Goal: Obtain resource: Download file/media

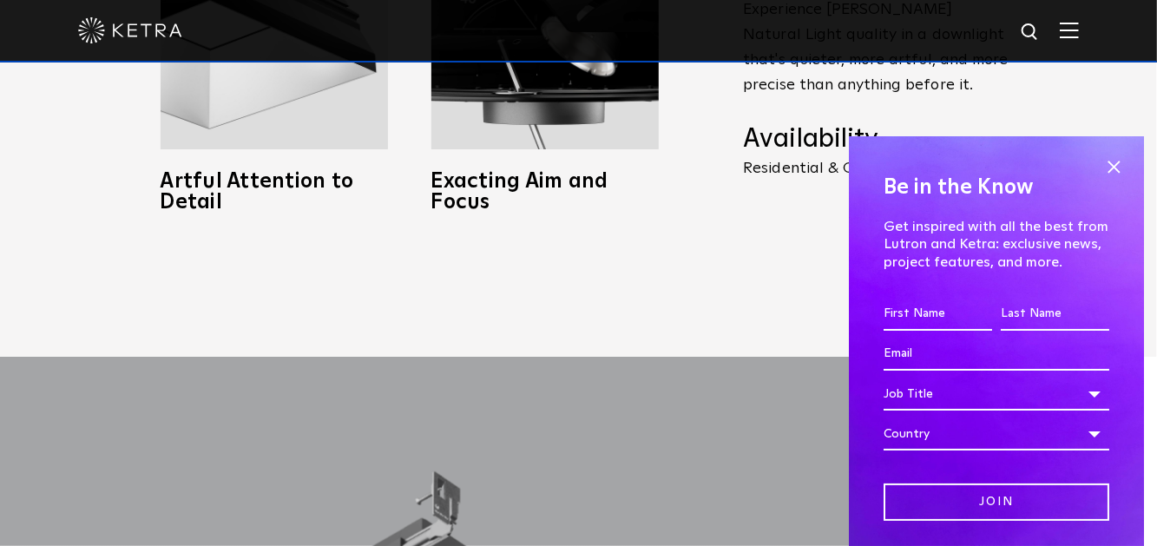
scroll to position [1042, 0]
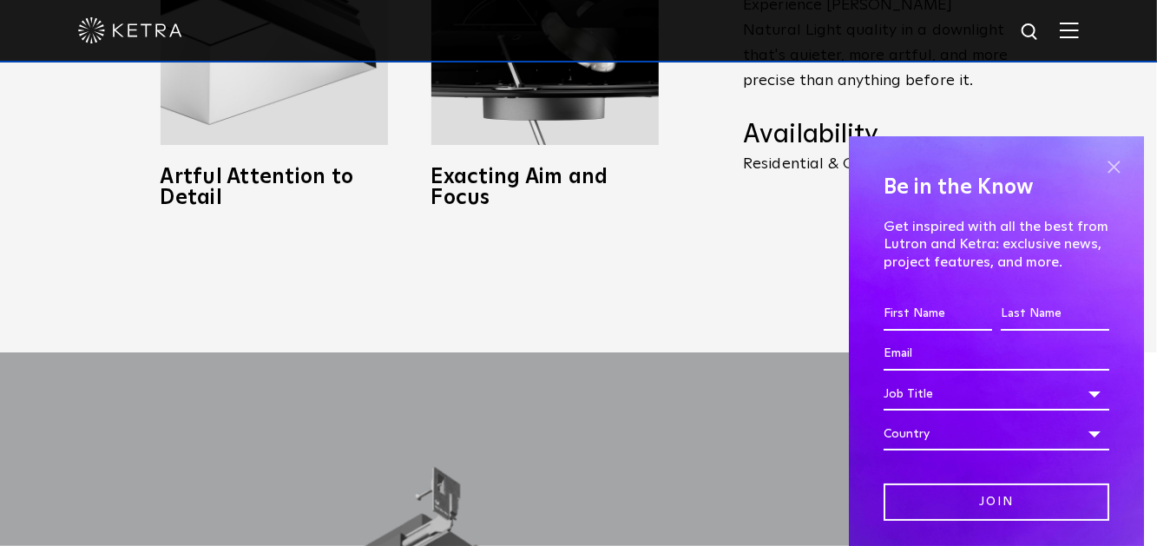
click at [1110, 166] on span at bounding box center [1114, 167] width 26 height 26
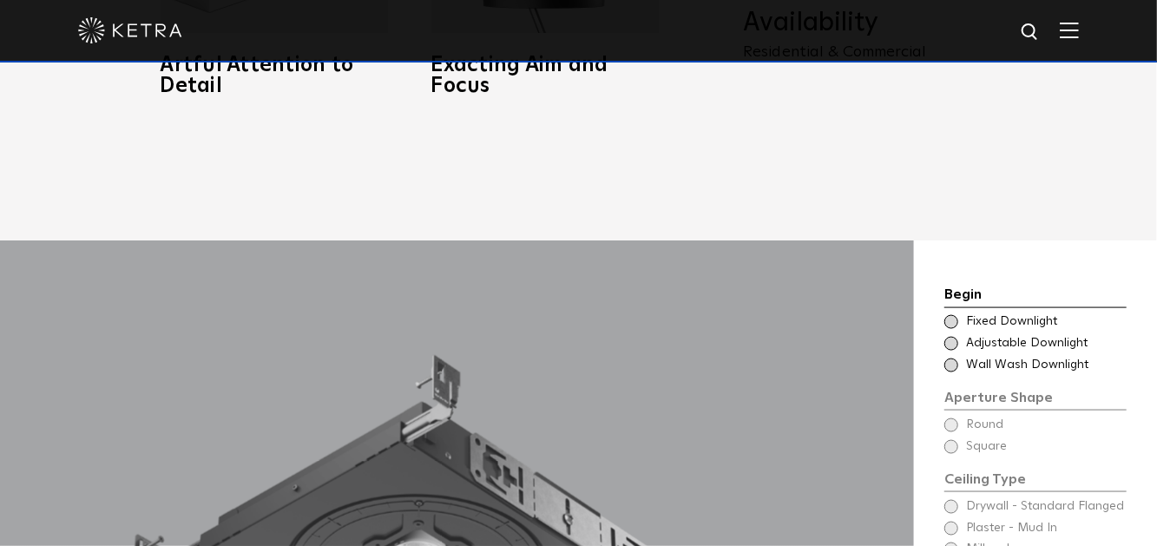
scroll to position [1129, 0]
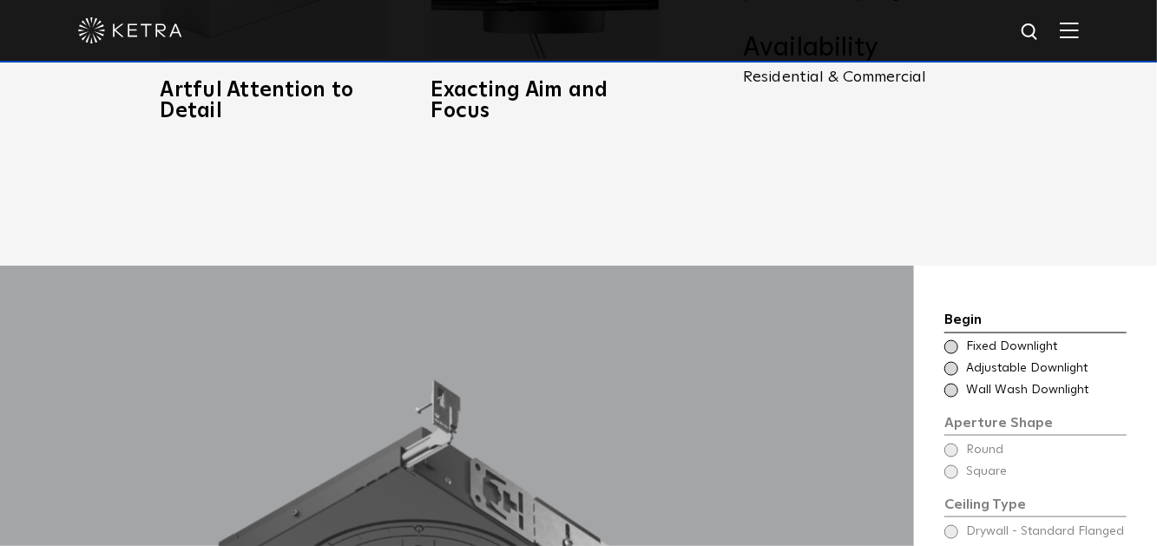
click at [946, 340] on span at bounding box center [951, 347] width 14 height 14
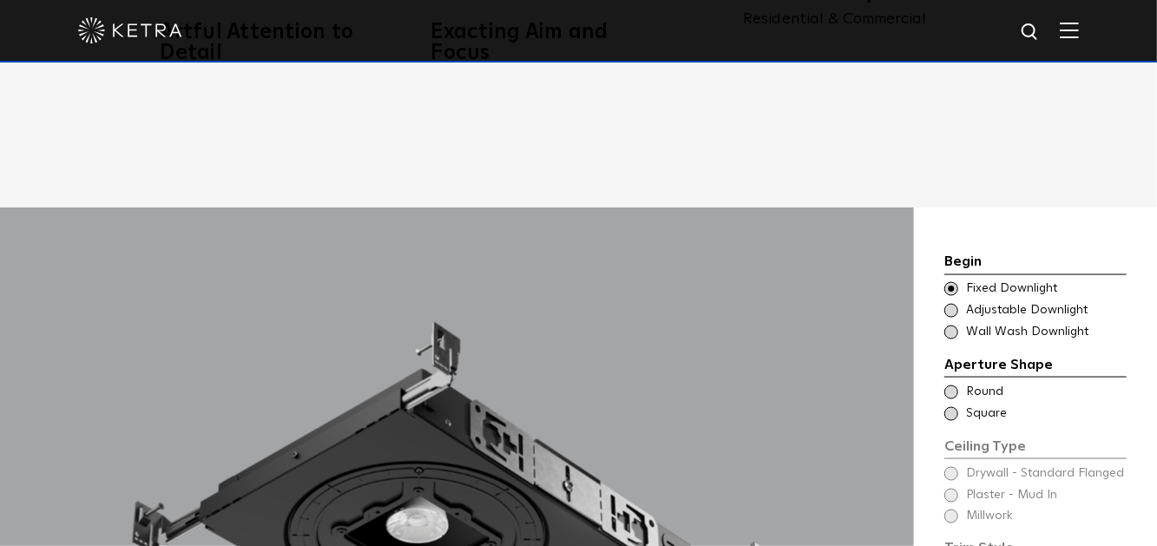
scroll to position [1215, 0]
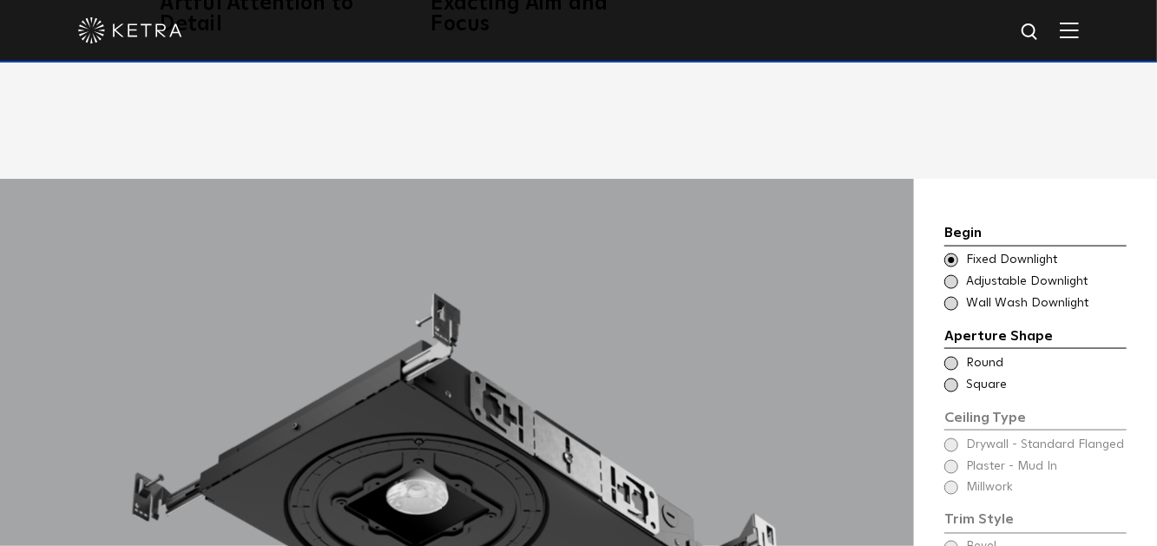
click at [950, 357] on span at bounding box center [951, 364] width 14 height 14
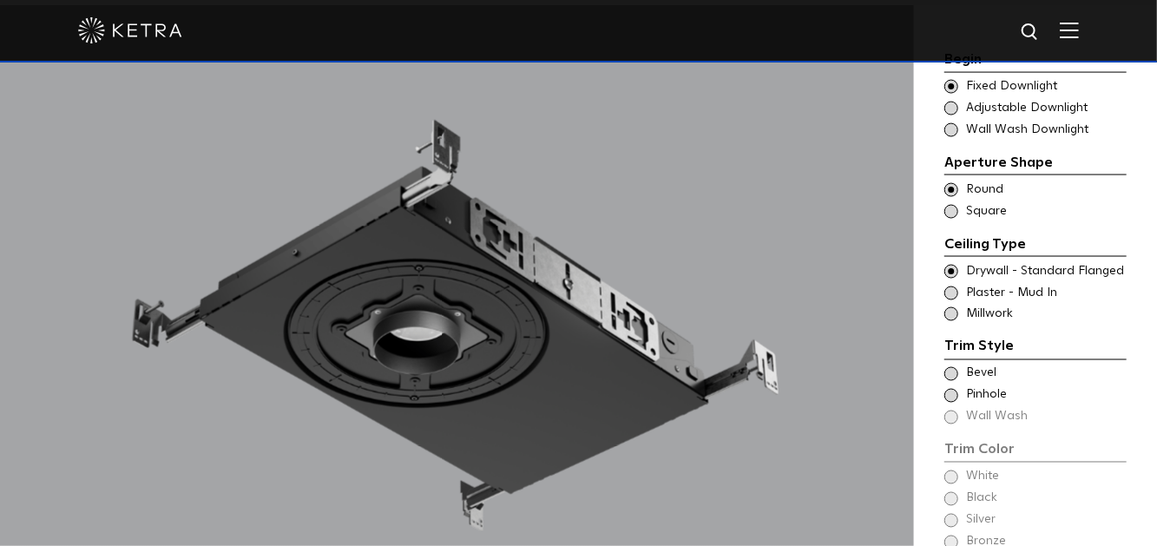
scroll to position [1476, 0]
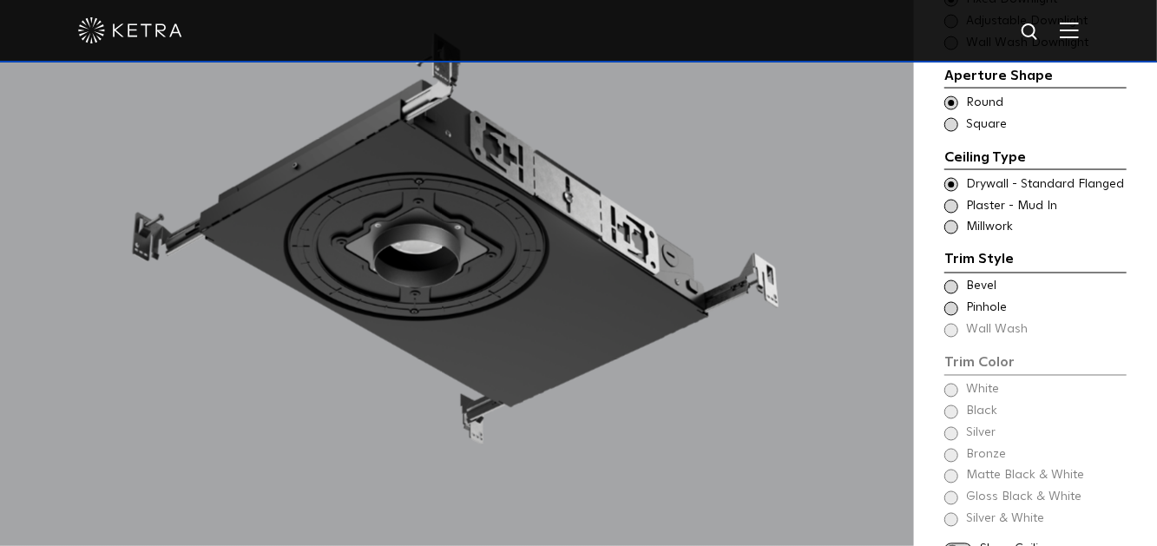
click at [951, 280] on span at bounding box center [951, 287] width 14 height 14
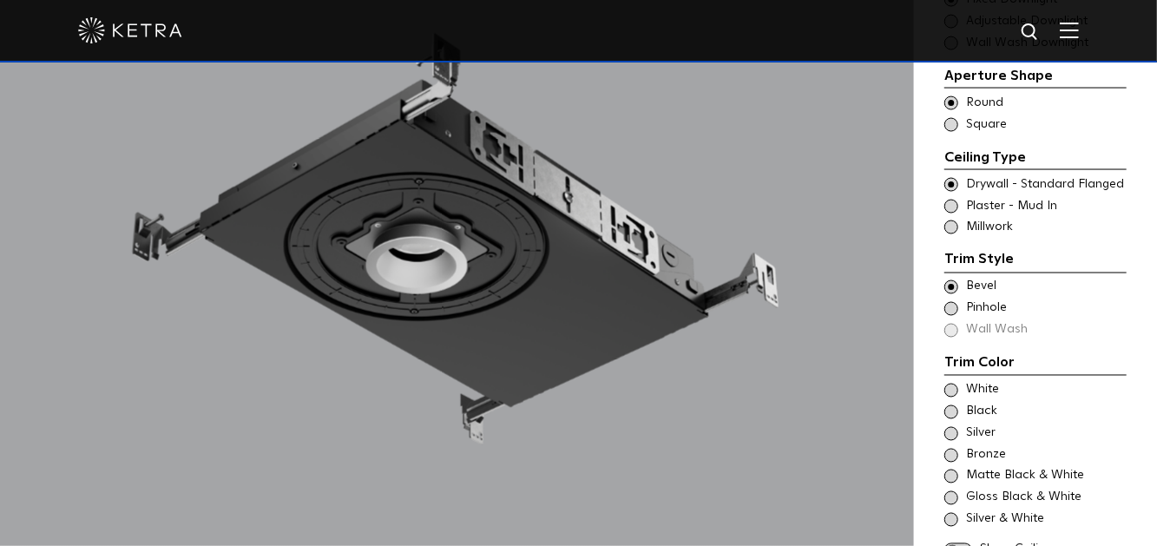
click at [953, 405] on span at bounding box center [951, 412] width 14 height 14
click at [953, 384] on span at bounding box center [951, 391] width 14 height 14
click at [951, 280] on span at bounding box center [951, 287] width 14 height 14
click at [951, 302] on span at bounding box center [951, 309] width 14 height 14
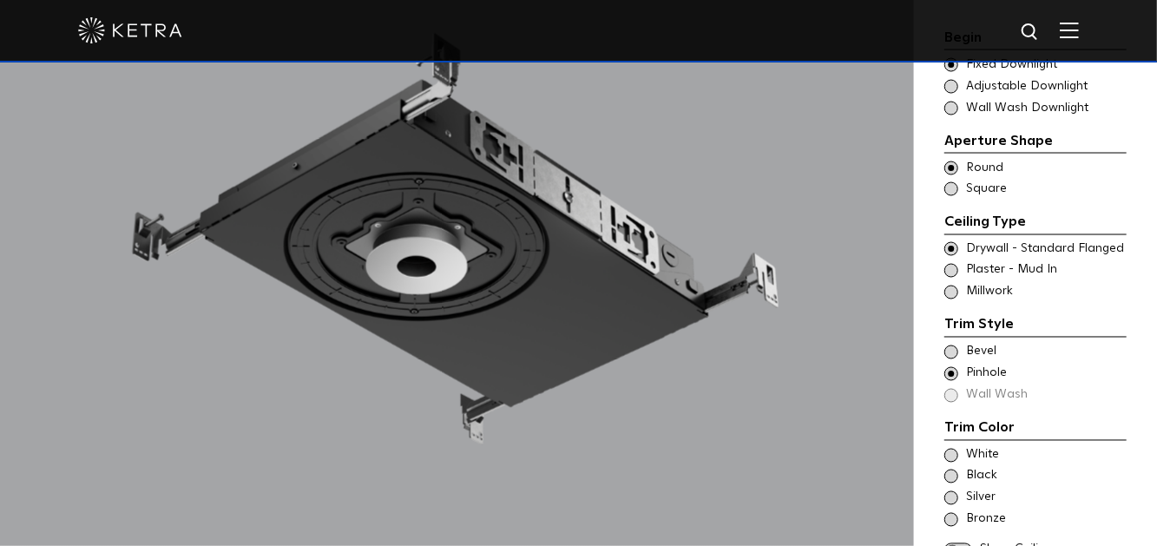
click at [951, 346] on span at bounding box center [951, 353] width 14 height 14
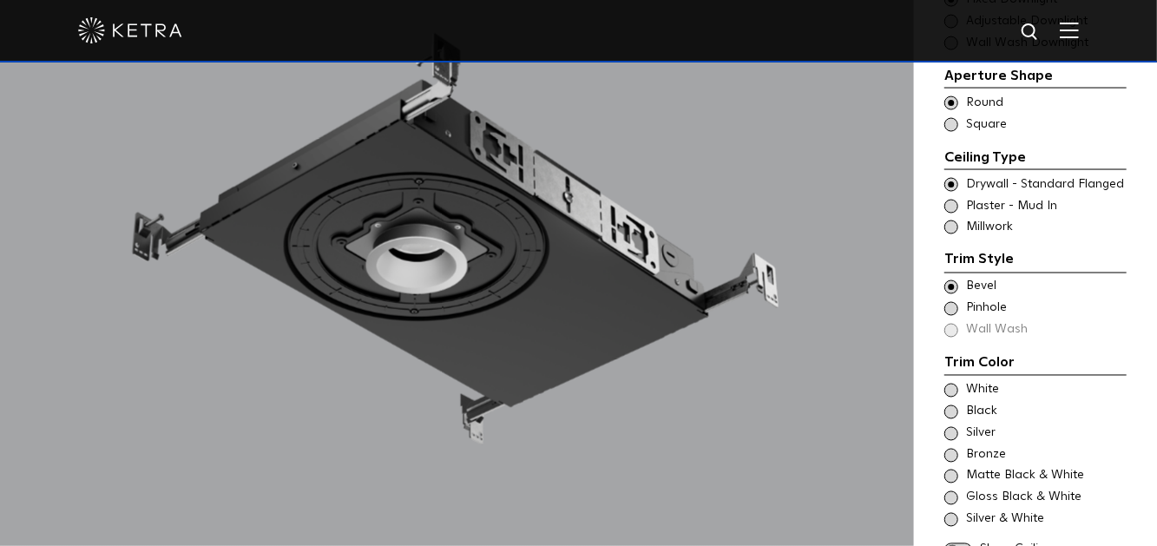
click at [949, 384] on span at bounding box center [951, 391] width 14 height 14
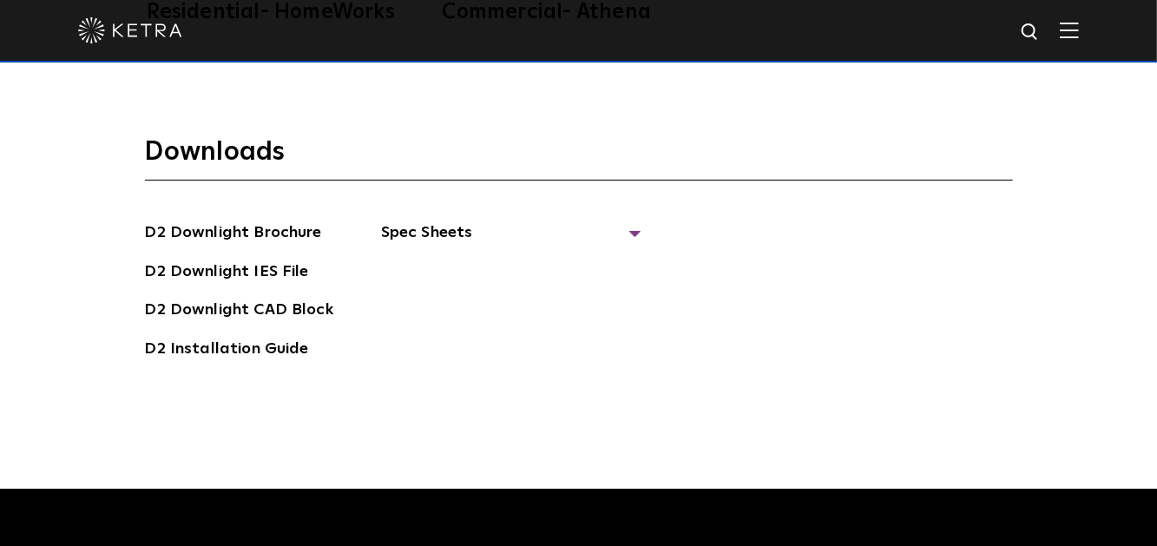
scroll to position [4427, 0]
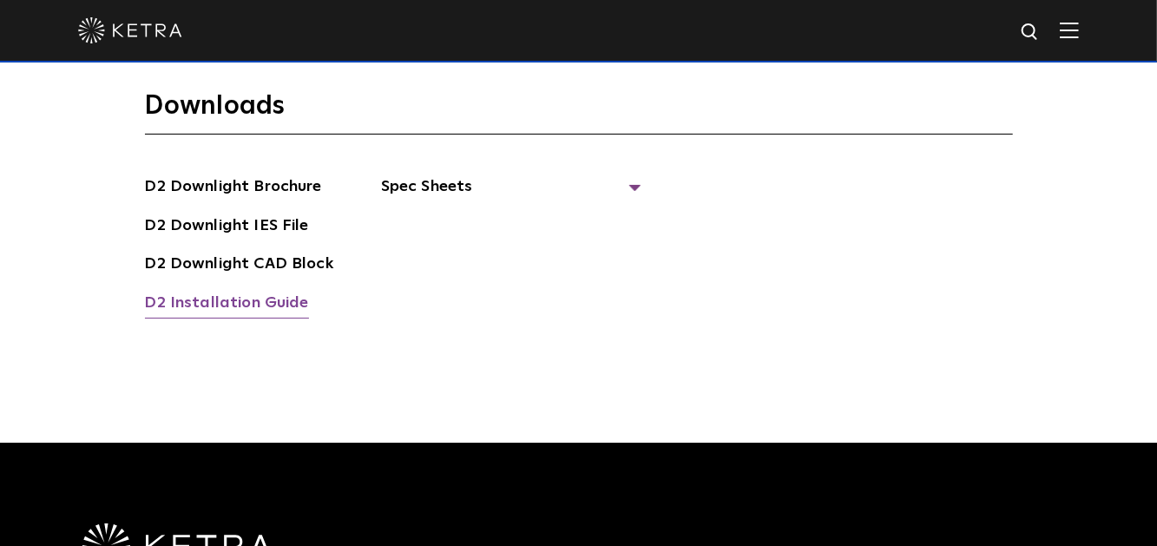
click at [266, 291] on link "D2 Installation Guide" at bounding box center [227, 305] width 164 height 28
click at [429, 174] on span "Spec Sheets" at bounding box center [511, 193] width 260 height 38
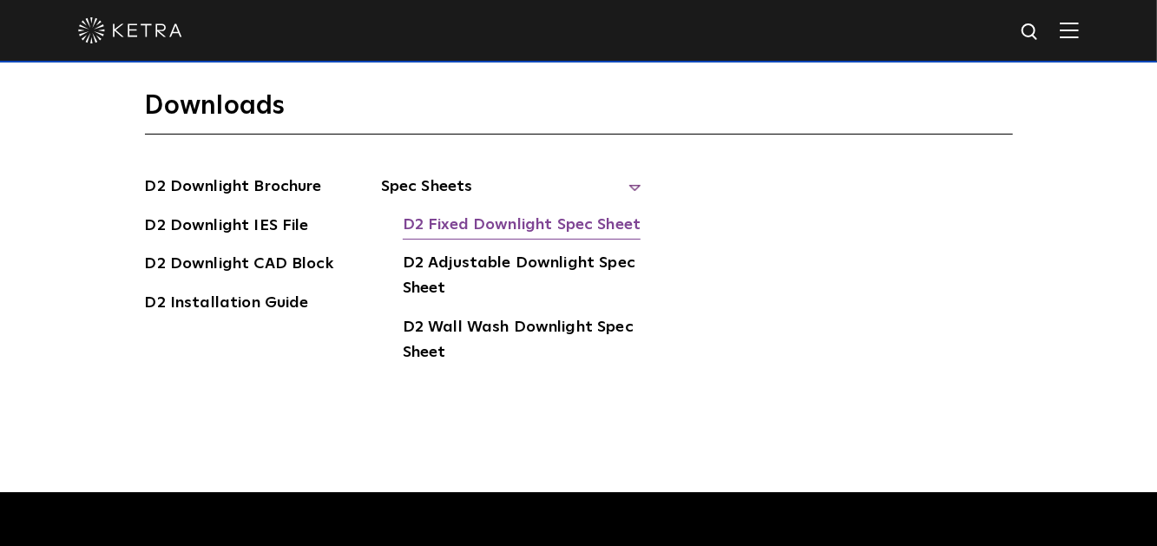
click at [504, 213] on link "D2 Fixed Downlight Spec Sheet" at bounding box center [522, 227] width 238 height 28
